Goal: Task Accomplishment & Management: Manage account settings

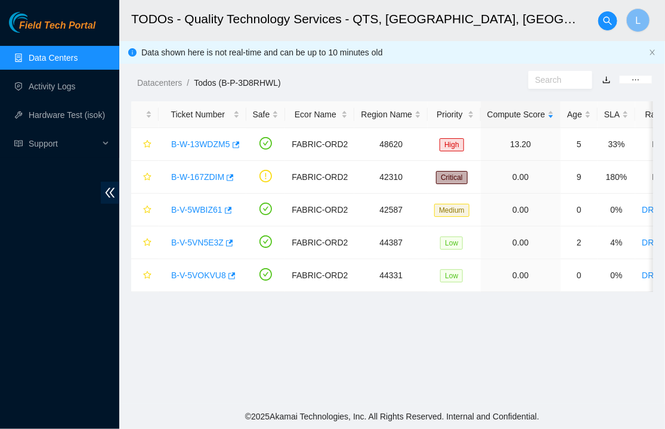
click at [68, 24] on span "Field Tech Portal" at bounding box center [57, 25] width 76 height 11
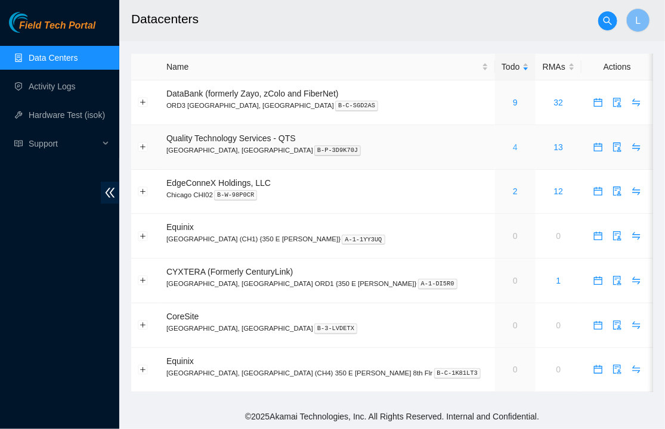
click at [513, 145] on link "4" at bounding box center [515, 148] width 5 height 10
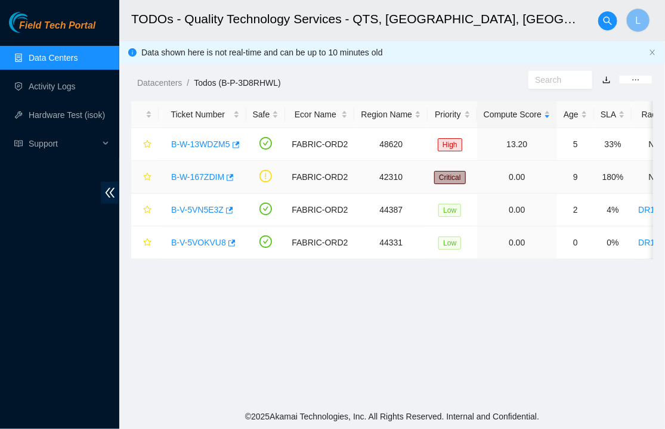
click at [205, 177] on link "B-W-167ZDIM" at bounding box center [197, 177] width 53 height 10
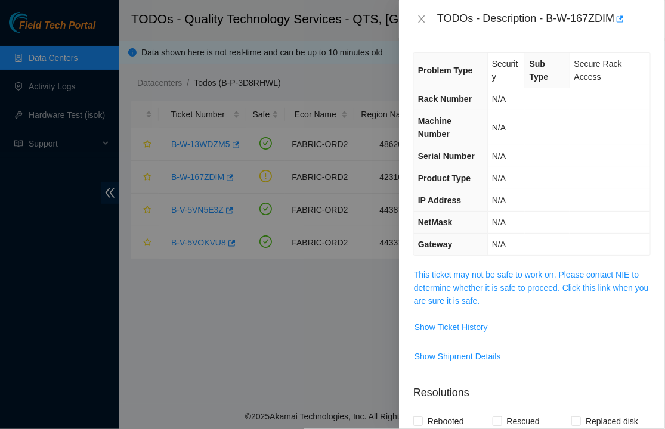
click at [533, 278] on span "This ticket may not be safe to work on. Please contact NIE to determine whether…" at bounding box center [532, 287] width 236 height 39
click at [528, 287] on link "This ticket may not be safe to work on. Please contact NIE to determine whether…" at bounding box center [531, 288] width 235 height 36
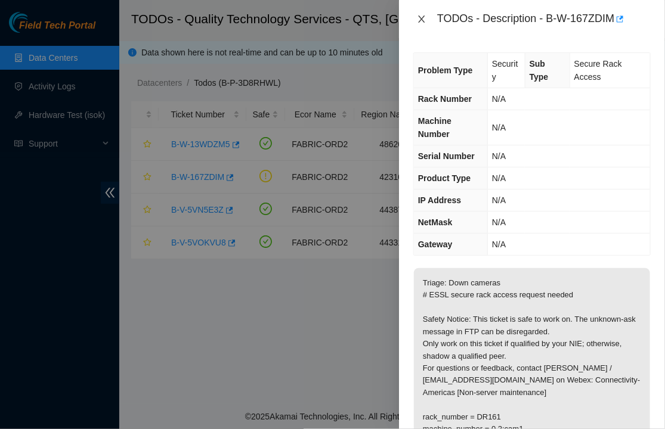
click at [423, 18] on icon "close" at bounding box center [422, 19] width 10 height 10
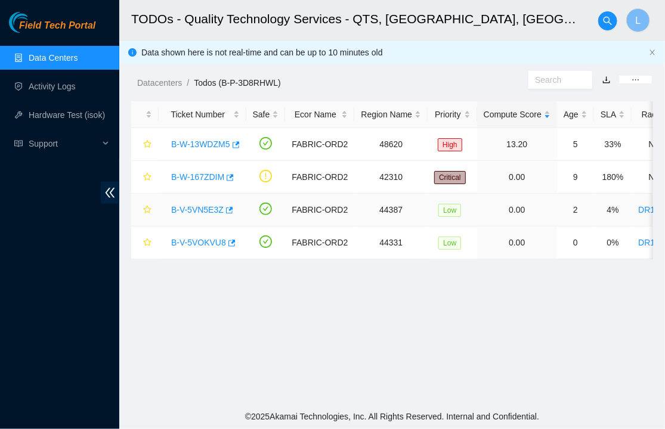
scroll to position [0, 1]
click at [196, 146] on link "B-W-13WDZM5" at bounding box center [200, 145] width 59 height 10
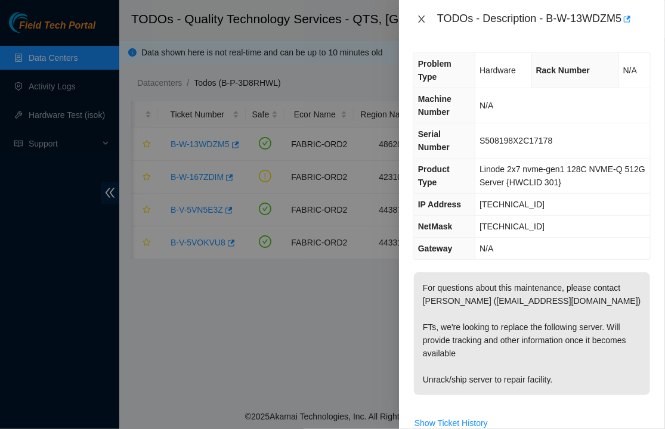
click at [422, 18] on icon "close" at bounding box center [421, 19] width 7 height 7
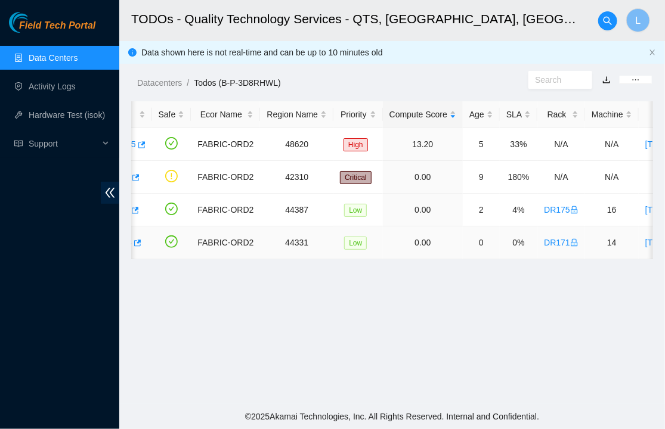
scroll to position [0, 0]
